Goal: Transaction & Acquisition: Purchase product/service

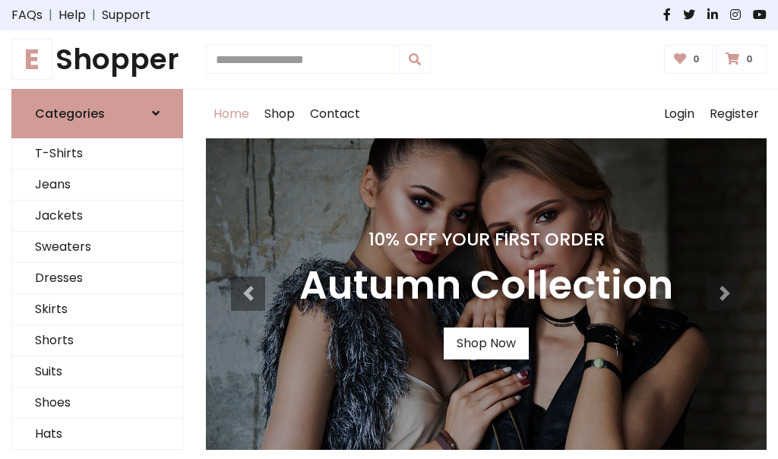
click at [389, 230] on h4 "10% Off Your First Order" at bounding box center [486, 239] width 374 height 21
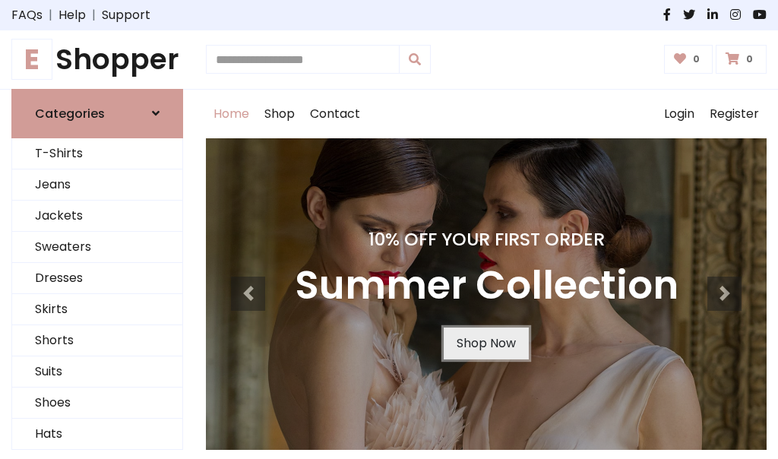
click at [486, 343] on link "Shop Now" at bounding box center [486, 344] width 85 height 32
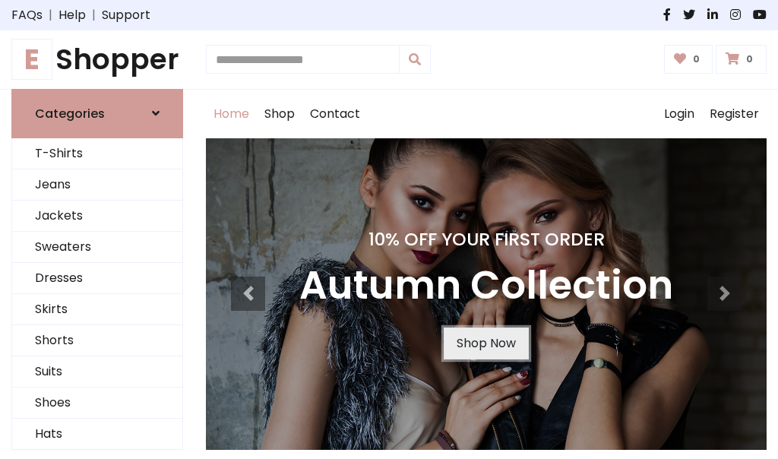
click at [486, 343] on link "Shop Now" at bounding box center [486, 344] width 85 height 32
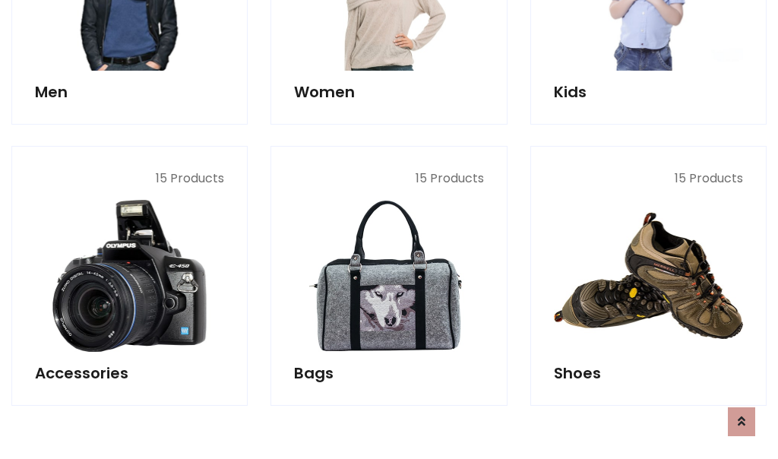
scroll to position [1515, 0]
